Goal: Use online tool/utility: Utilize a website feature to perform a specific function

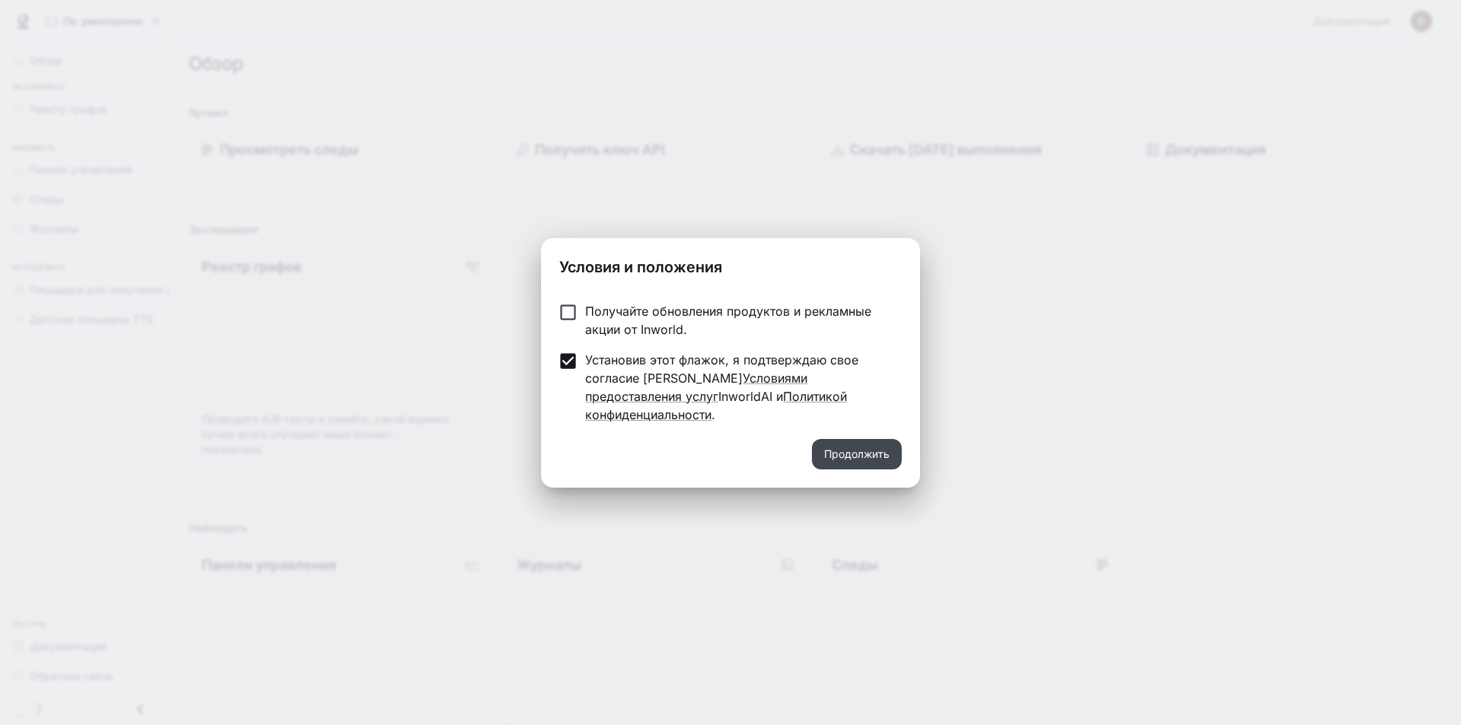
click at [880, 447] on font "Продолжить" at bounding box center [856, 453] width 65 height 13
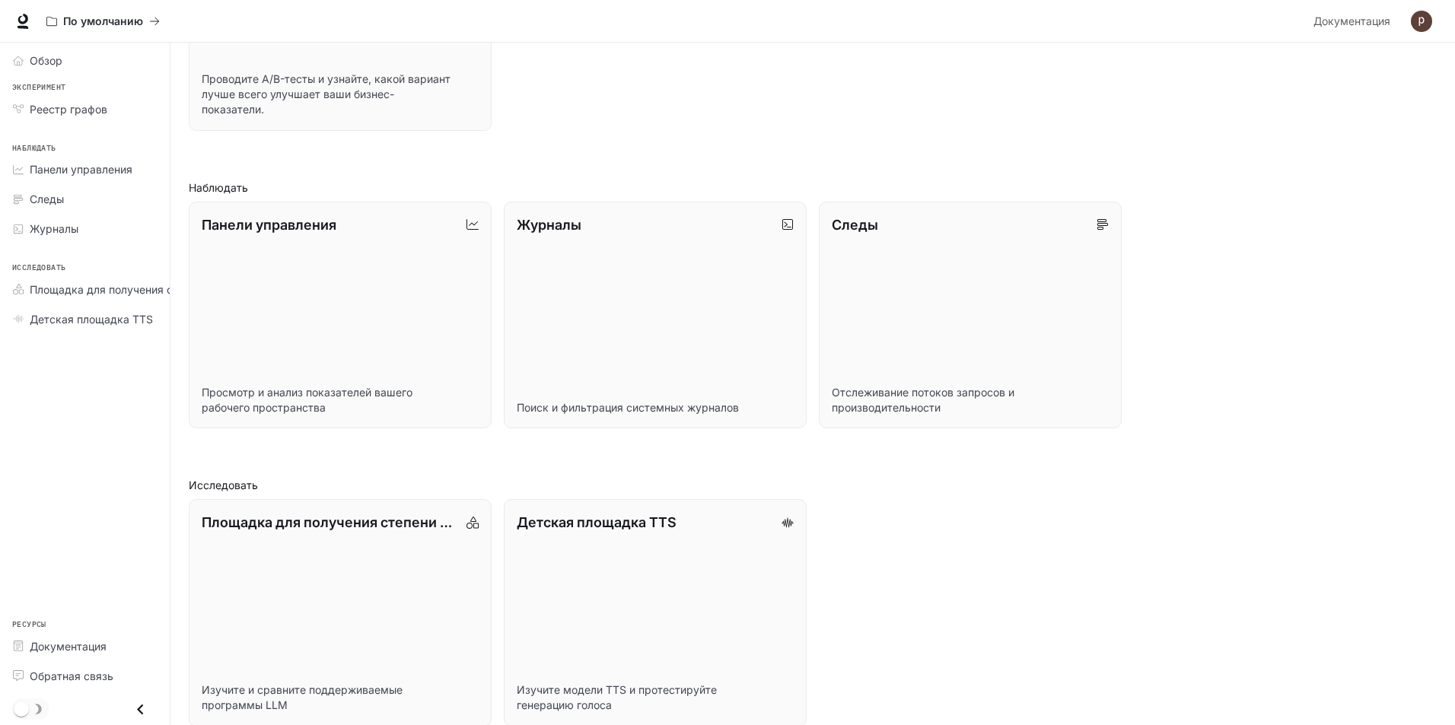
scroll to position [360, 0]
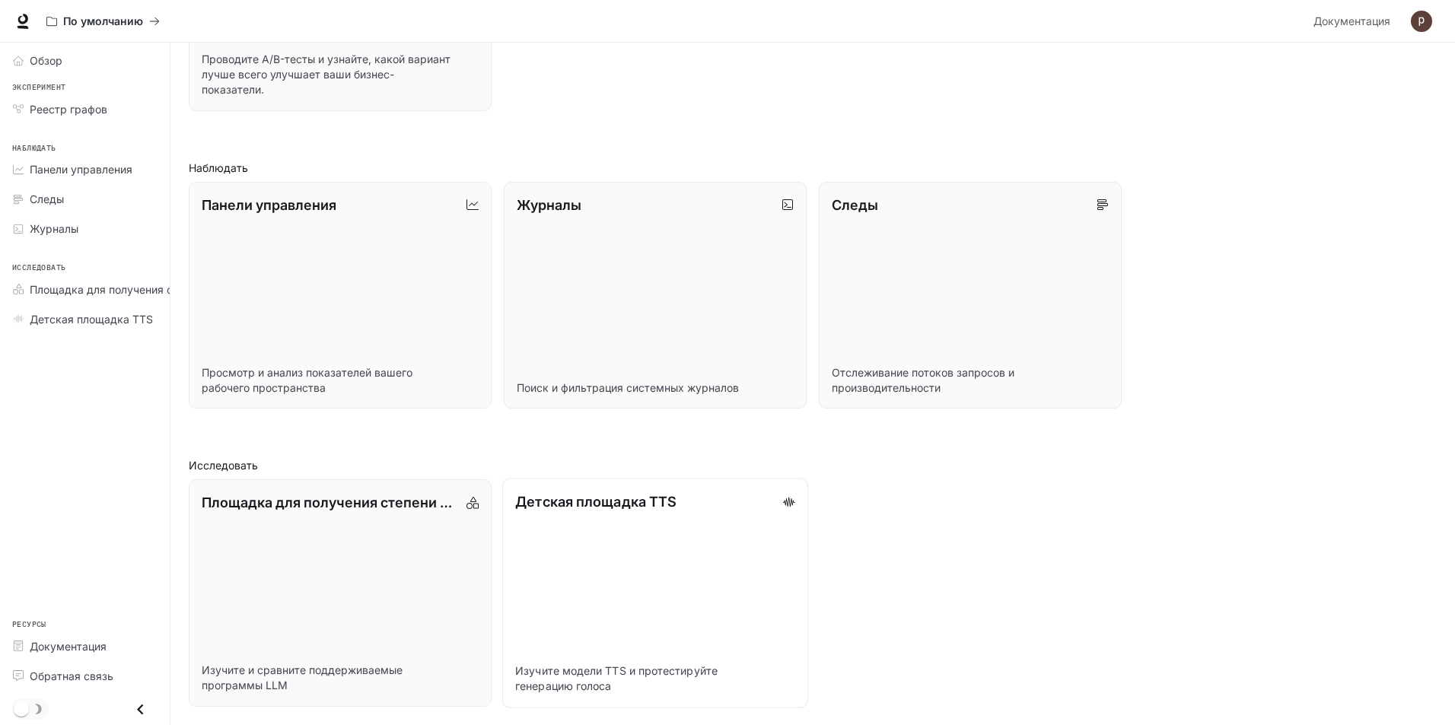
click at [613, 531] on link "Детская площадка TTS Изучите модели TTS и протестируйте генерацию голоса" at bounding box center [655, 593] width 306 height 229
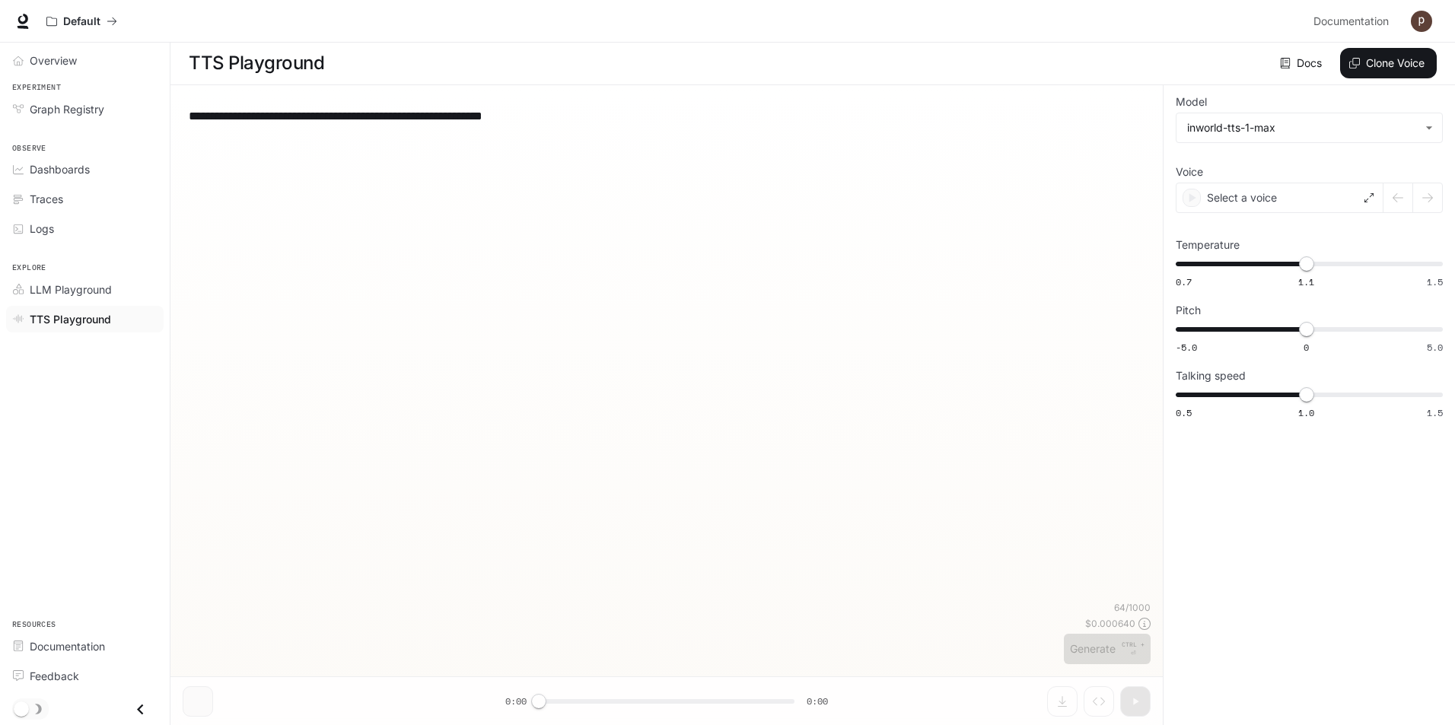
scroll to position [1, 0]
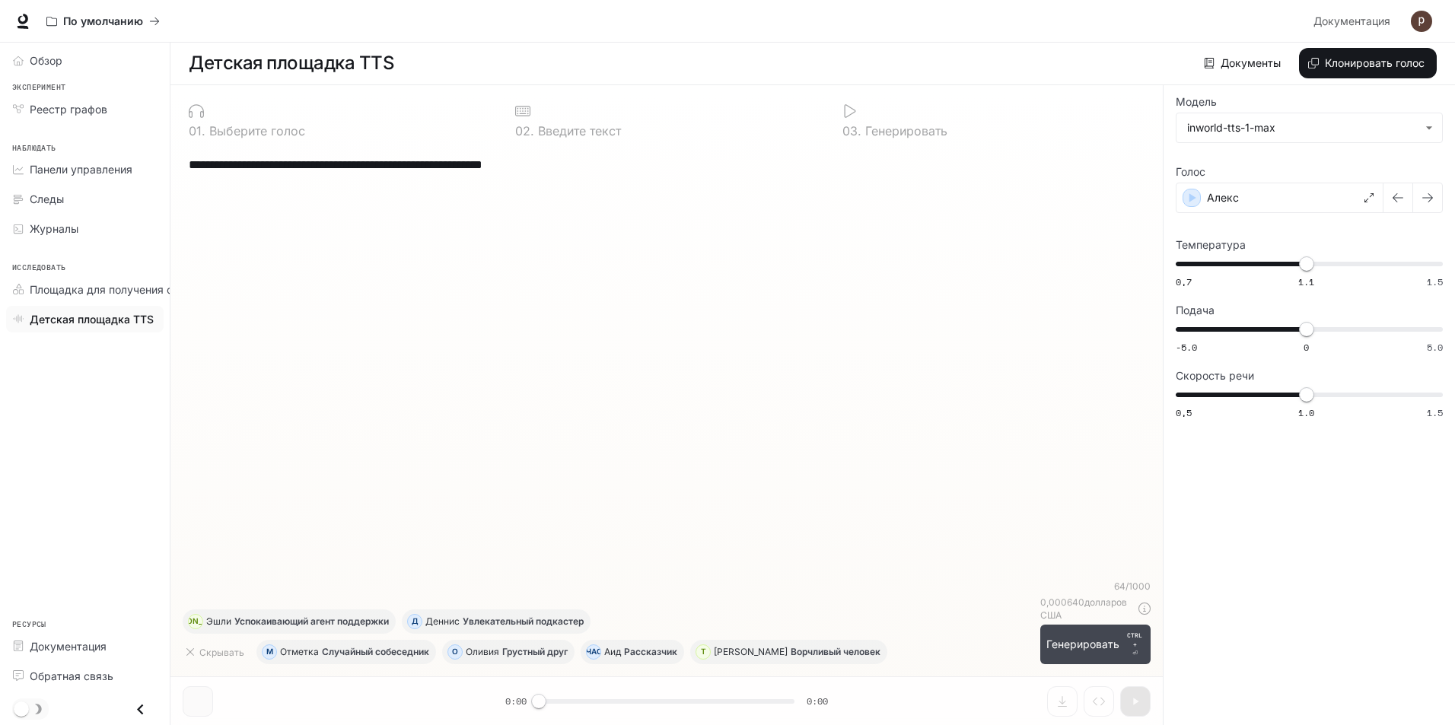
click at [1078, 651] on font "Генерировать" at bounding box center [1082, 644] width 73 height 13
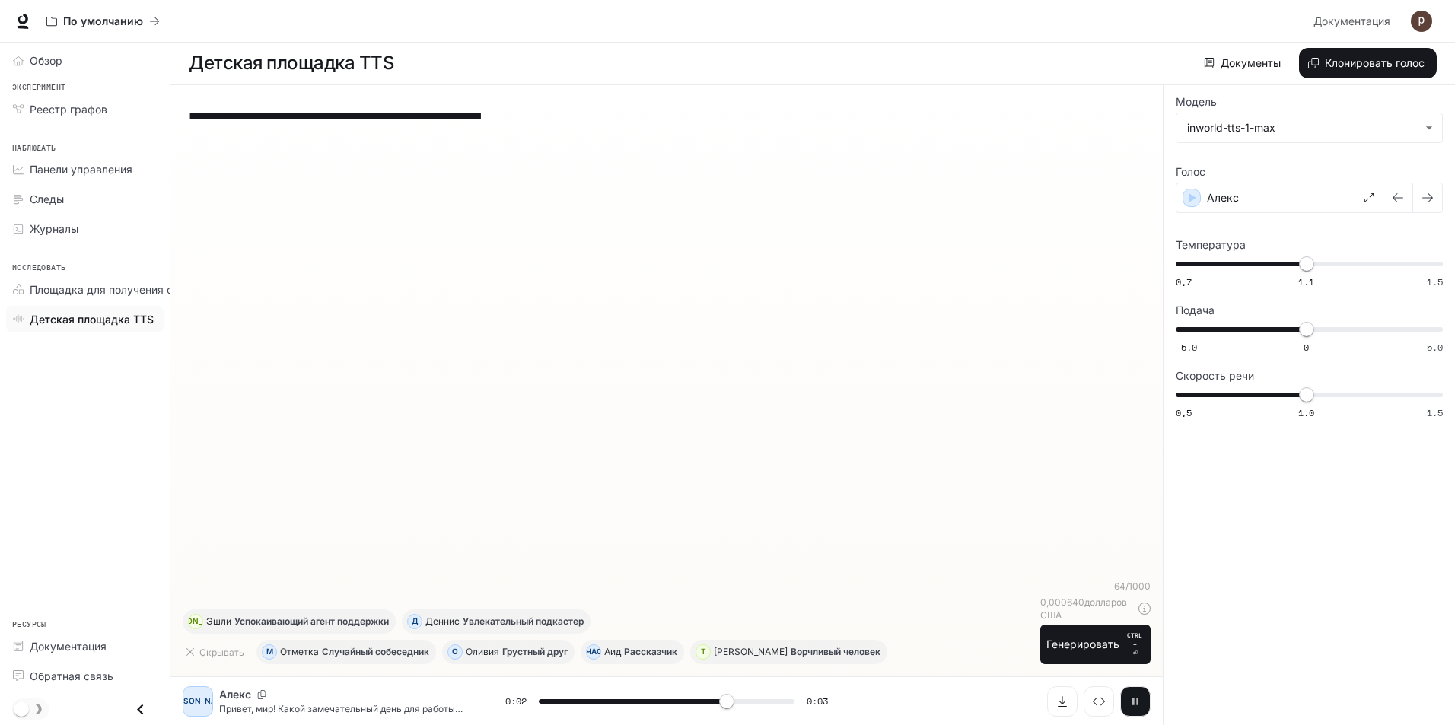
click at [1132, 705] on icon "button" at bounding box center [1135, 702] width 12 height 12
type input "***"
